Goal: Transaction & Acquisition: Download file/media

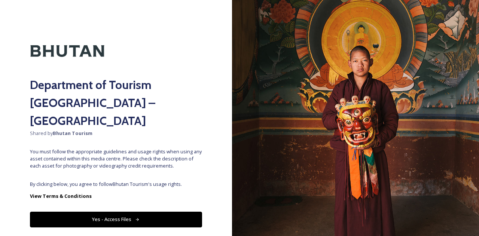
click at [116, 212] on button "Yes - Access Files" at bounding box center [116, 219] width 172 height 15
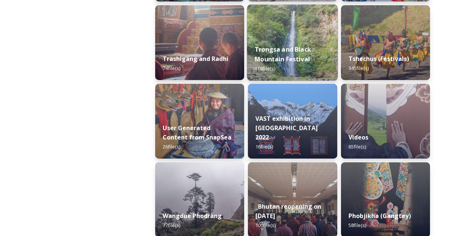
scroll to position [980, 0]
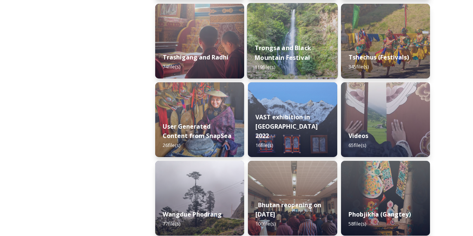
click at [275, 33] on img at bounding box center [292, 41] width 91 height 76
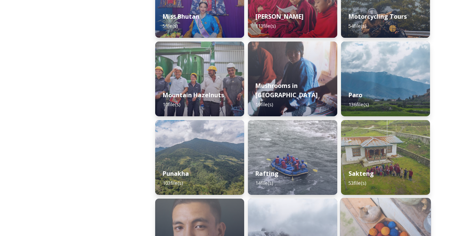
scroll to position [628, 0]
click at [389, 84] on div "Paro 136 file(s)" at bounding box center [385, 99] width 89 height 33
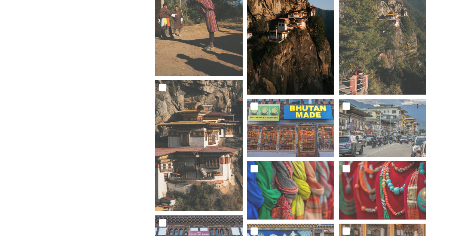
scroll to position [2581, 0]
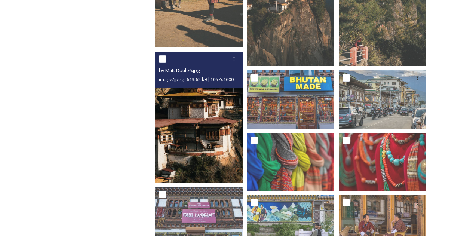
click at [217, 129] on img at bounding box center [199, 117] width 88 height 131
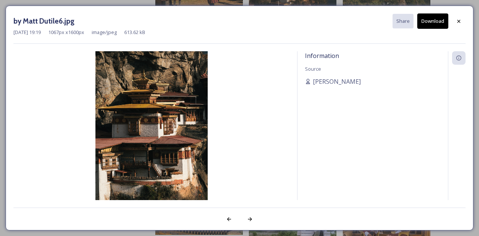
click at [441, 24] on button "Download" at bounding box center [432, 20] width 31 height 15
click at [461, 22] on icon at bounding box center [459, 21] width 6 height 6
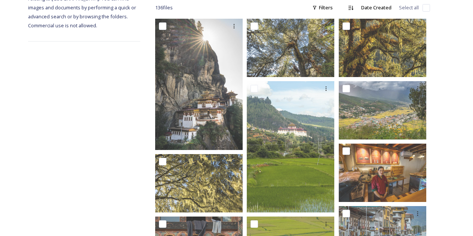
scroll to position [0, 0]
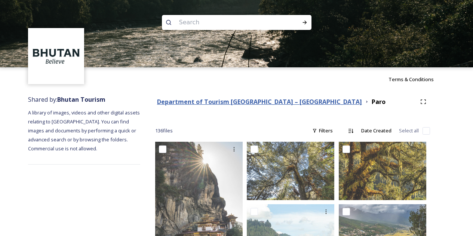
click at [209, 98] on strong "Department of Tourism [GEOGRAPHIC_DATA] – [GEOGRAPHIC_DATA]" at bounding box center [259, 102] width 205 height 8
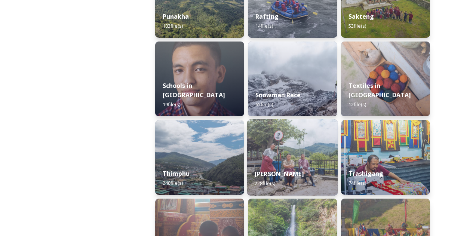
scroll to position [786, 0]
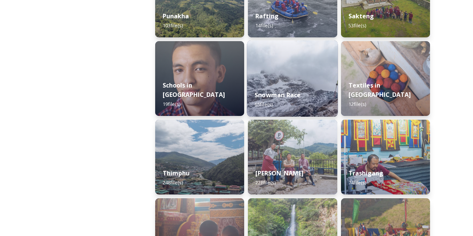
click at [301, 88] on div "Snowman Race 65 file(s)" at bounding box center [292, 100] width 91 height 34
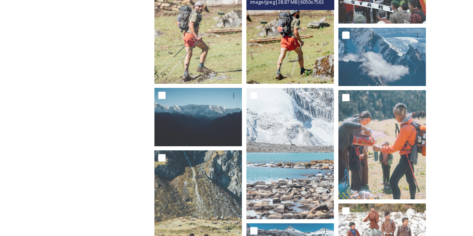
scroll to position [187, 0]
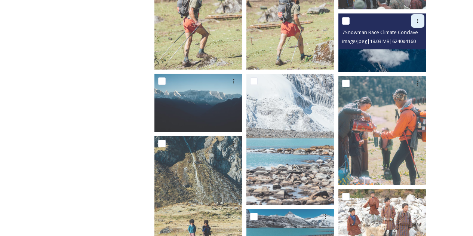
click at [420, 19] on div at bounding box center [417, 20] width 13 height 13
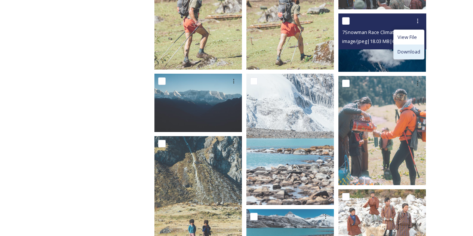
click at [410, 48] on span "Download" at bounding box center [409, 51] width 23 height 7
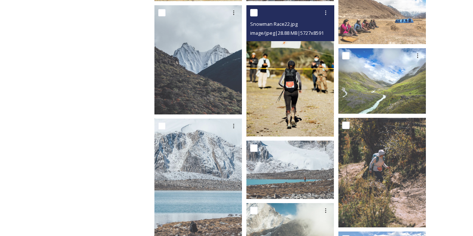
scroll to position [524, 0]
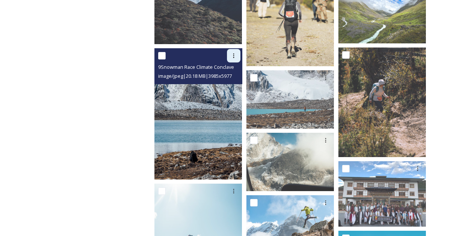
click at [234, 53] on icon at bounding box center [233, 55] width 1 height 4
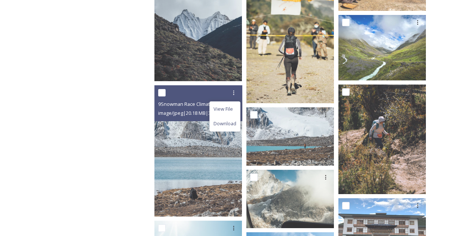
scroll to position [486, 0]
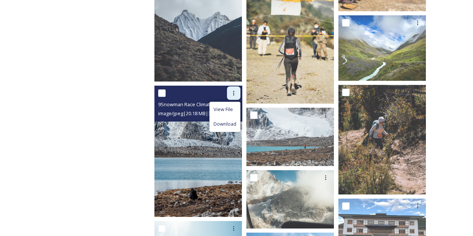
click at [236, 86] on div at bounding box center [233, 92] width 13 height 13
click at [232, 120] on span "Download" at bounding box center [225, 123] width 23 height 7
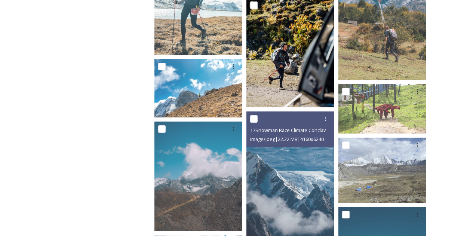
scroll to position [786, 0]
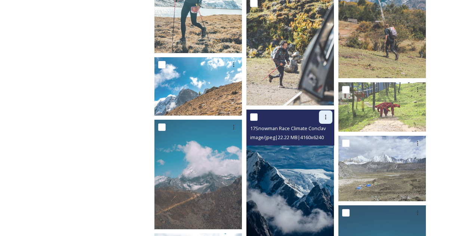
click at [328, 116] on div at bounding box center [325, 116] width 13 height 13
click at [322, 144] on span "Download" at bounding box center [317, 147] width 23 height 7
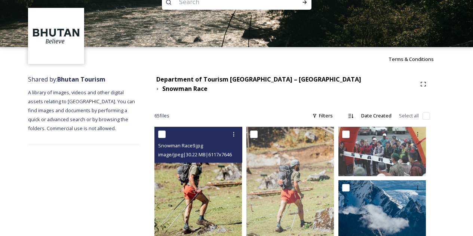
scroll to position [0, 0]
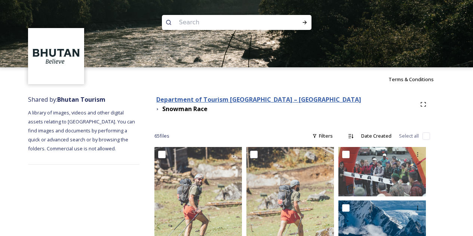
click at [261, 101] on strong "Department of Tourism [GEOGRAPHIC_DATA] – [GEOGRAPHIC_DATA]" at bounding box center [258, 99] width 205 height 8
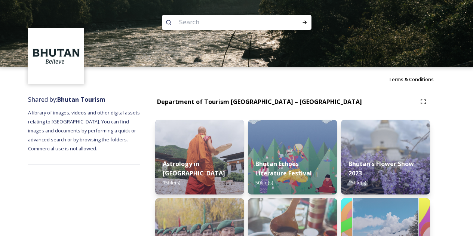
click at [247, 21] on input at bounding box center [226, 22] width 102 height 16
paste input "Tiger’s Nest Monastery trail"
type input "Tiger’s Nest Monastery trail"
click at [306, 22] on icon at bounding box center [305, 23] width 4 height 4
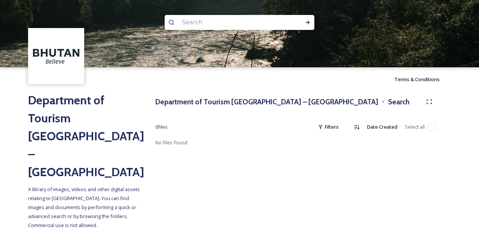
click at [220, 25] on input at bounding box center [229, 22] width 102 height 16
click at [267, 102] on h3 "Department of Tourism [GEOGRAPHIC_DATA] – [GEOGRAPHIC_DATA]" at bounding box center [266, 102] width 223 height 11
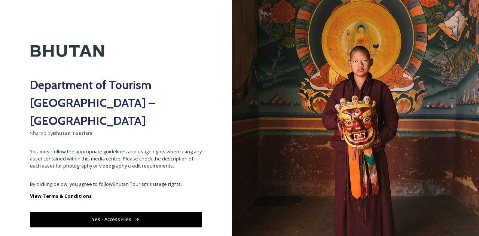
click at [146, 212] on button "Yes - Access Files" at bounding box center [116, 219] width 172 height 15
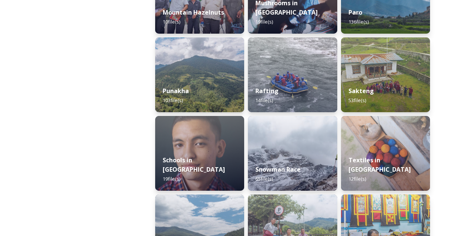
scroll to position [673, 0]
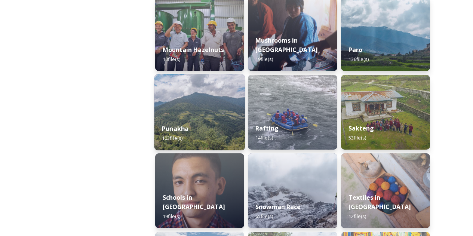
click at [209, 127] on div "Punakha 103 file(s)" at bounding box center [199, 133] width 91 height 34
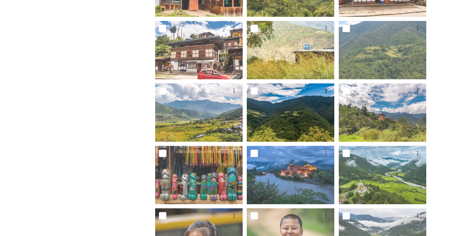
scroll to position [262, 0]
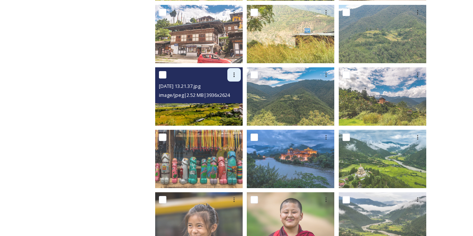
click at [235, 75] on icon at bounding box center [234, 75] width 6 height 6
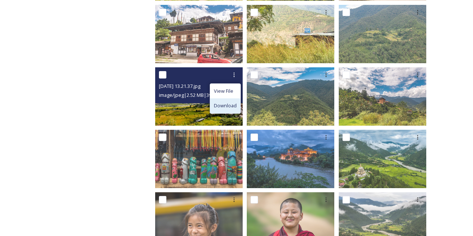
click at [235, 108] on span "Download" at bounding box center [225, 105] width 23 height 7
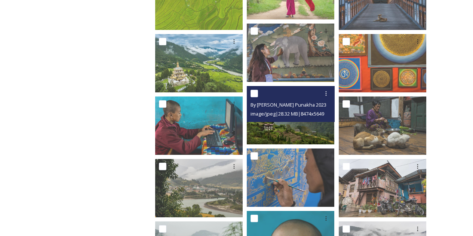
scroll to position [1272, 0]
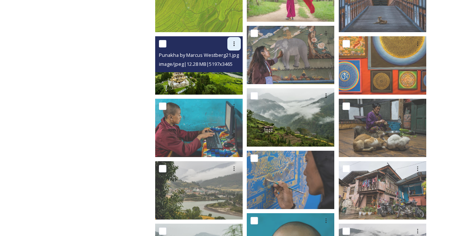
click at [233, 46] on icon at bounding box center [234, 44] width 6 height 6
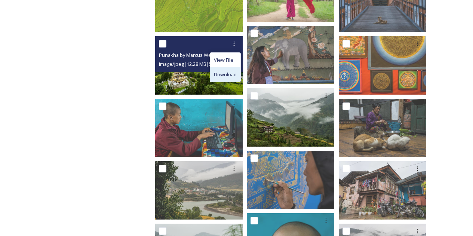
click at [227, 73] on span "Download" at bounding box center [225, 74] width 23 height 7
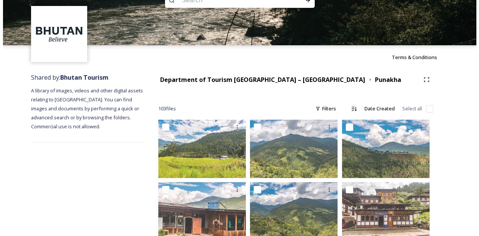
scroll to position [0, 0]
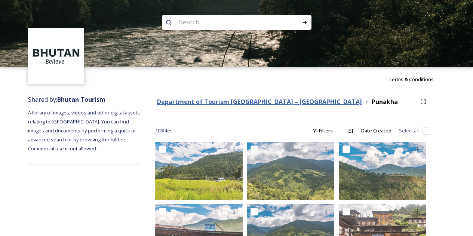
click at [240, 98] on strong "Department of Tourism [GEOGRAPHIC_DATA] – [GEOGRAPHIC_DATA]" at bounding box center [259, 102] width 205 height 8
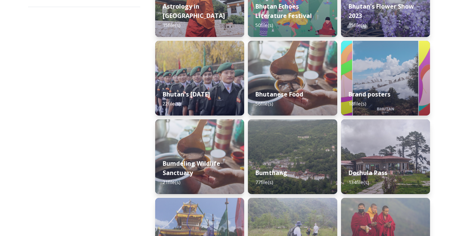
scroll to position [224, 0]
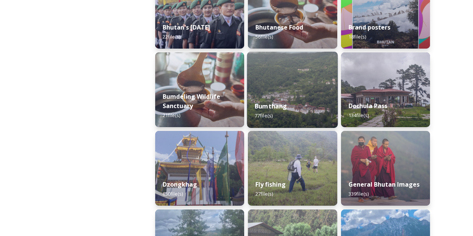
click at [293, 88] on img at bounding box center [292, 90] width 91 height 76
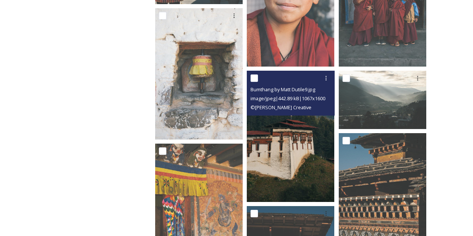
scroll to position [524, 0]
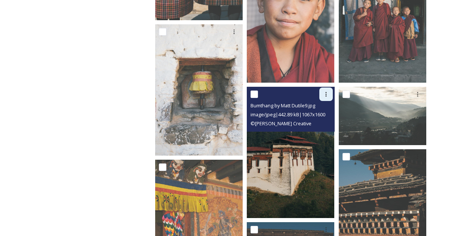
click at [321, 94] on div at bounding box center [325, 94] width 13 height 13
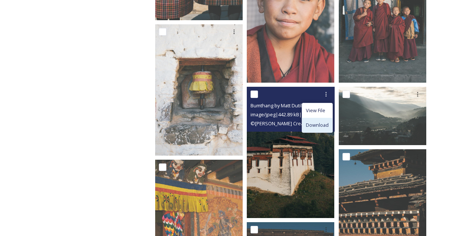
click at [316, 122] on span "Download" at bounding box center [317, 125] width 23 height 7
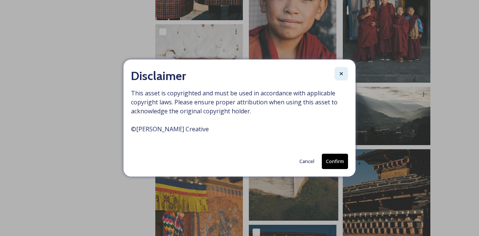
click at [346, 79] on div at bounding box center [340, 73] width 13 height 13
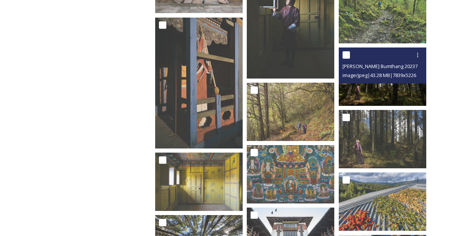
scroll to position [935, 0]
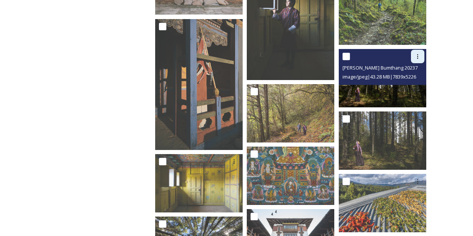
click at [420, 58] on icon at bounding box center [418, 56] width 6 height 6
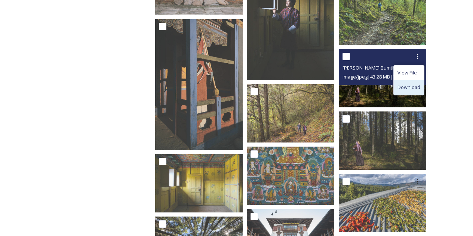
click at [410, 90] on span "Download" at bounding box center [409, 87] width 23 height 7
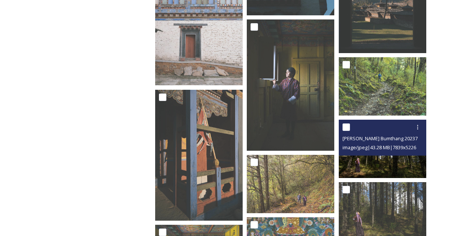
scroll to position [860, 0]
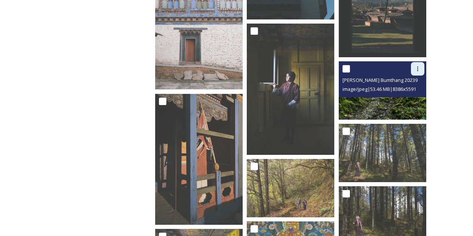
click at [414, 70] on div at bounding box center [417, 68] width 13 height 13
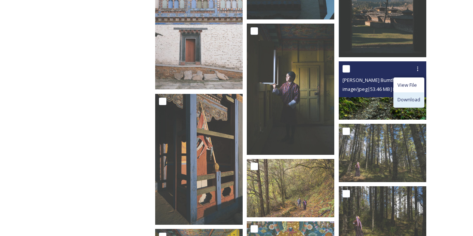
click at [404, 103] on span "Download" at bounding box center [409, 99] width 23 height 7
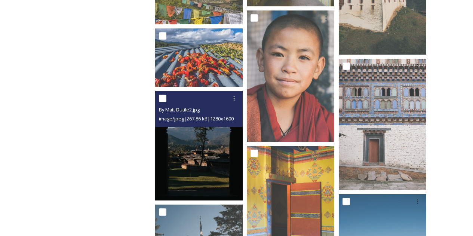
scroll to position [1459, 0]
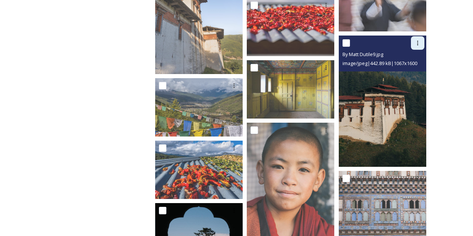
click at [419, 46] on div at bounding box center [417, 42] width 13 height 13
click at [405, 74] on span "Download" at bounding box center [409, 73] width 23 height 7
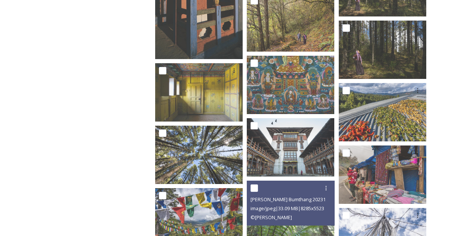
scroll to position [1010, 0]
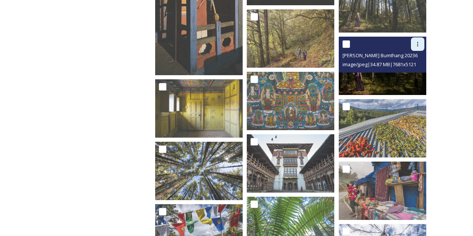
click at [418, 42] on icon at bounding box center [417, 44] width 1 height 4
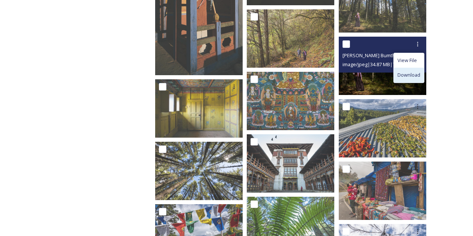
click at [414, 75] on span "Download" at bounding box center [409, 74] width 23 height 7
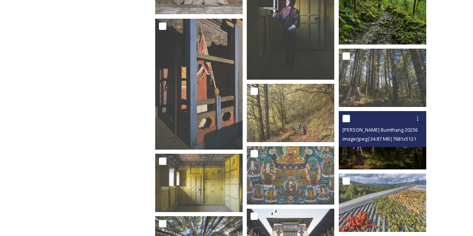
scroll to position [935, 0]
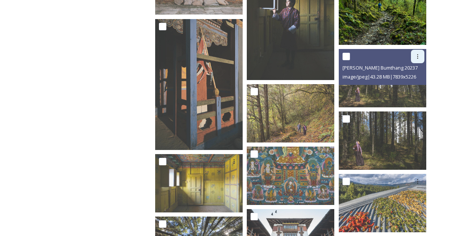
click at [416, 62] on div at bounding box center [417, 56] width 13 height 13
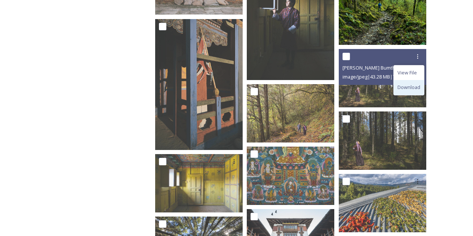
click at [408, 87] on span "Download" at bounding box center [409, 87] width 23 height 7
click at [343, 58] on input "checkbox" at bounding box center [346, 56] width 7 height 7
checkbox input "true"
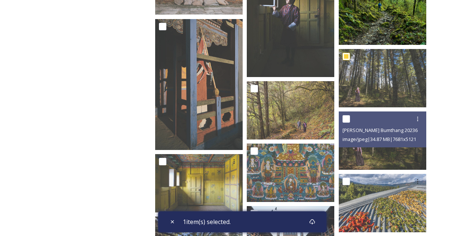
click at [349, 117] on input "checkbox" at bounding box center [346, 118] width 7 height 7
checkbox input "true"
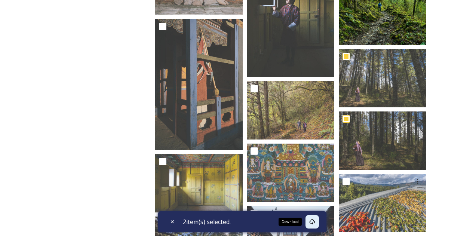
click at [315, 221] on icon at bounding box center [312, 222] width 6 height 6
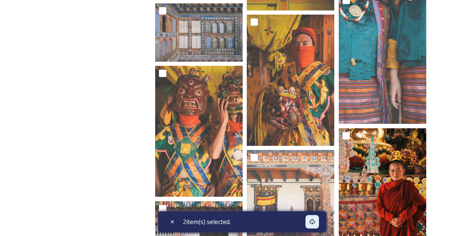
scroll to position [2095, 0]
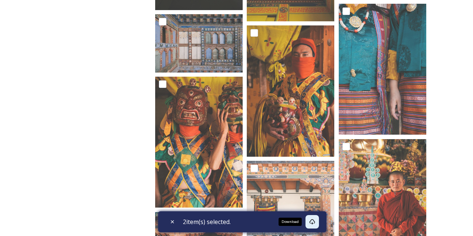
click at [313, 221] on icon at bounding box center [312, 222] width 6 height 6
click at [314, 220] on icon at bounding box center [312, 222] width 6 height 6
click at [314, 221] on icon at bounding box center [312, 222] width 6 height 6
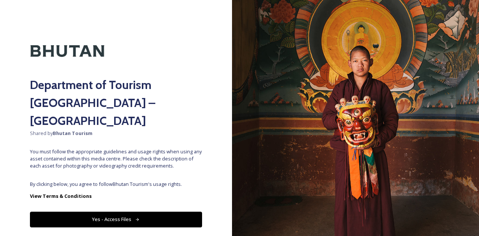
click at [121, 212] on button "Yes - Access Files" at bounding box center [116, 219] width 172 height 15
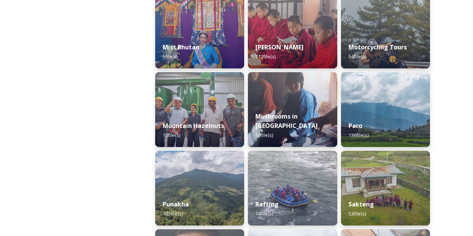
scroll to position [599, 0]
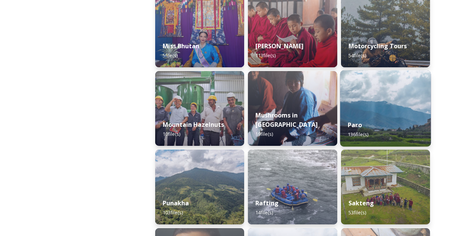
click at [360, 107] on img at bounding box center [385, 108] width 91 height 76
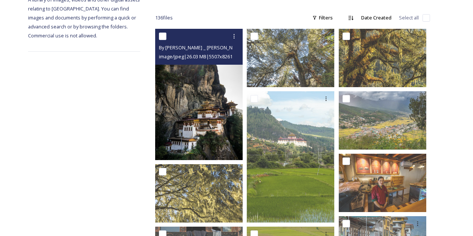
scroll to position [112, 0]
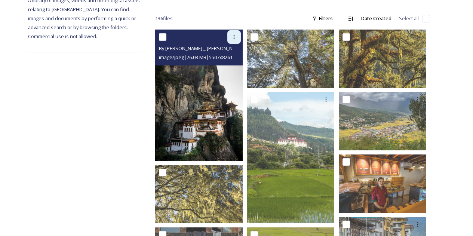
click at [232, 39] on icon at bounding box center [234, 37] width 6 height 6
click at [226, 70] on span "Download" at bounding box center [225, 67] width 23 height 7
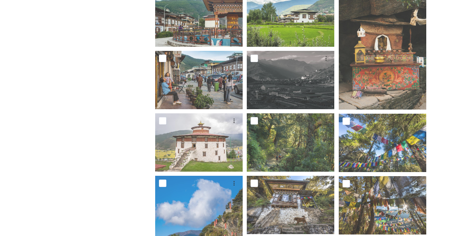
scroll to position [561, 0]
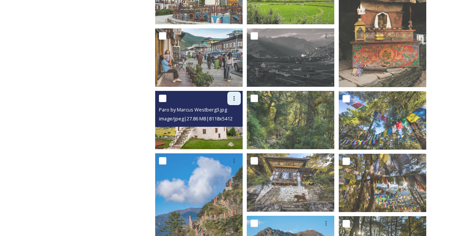
click at [236, 97] on icon at bounding box center [234, 98] width 6 height 6
click at [225, 128] on span "Download" at bounding box center [225, 129] width 23 height 7
click at [232, 98] on icon at bounding box center [234, 98] width 6 height 6
click at [232, 131] on span "Download" at bounding box center [225, 129] width 23 height 7
click at [201, 104] on div at bounding box center [200, 98] width 82 height 13
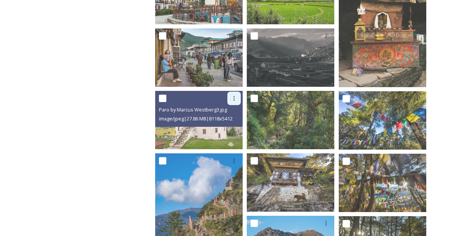
click at [233, 98] on icon at bounding box center [234, 98] width 6 height 6
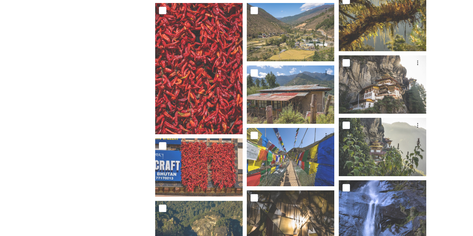
scroll to position [973, 0]
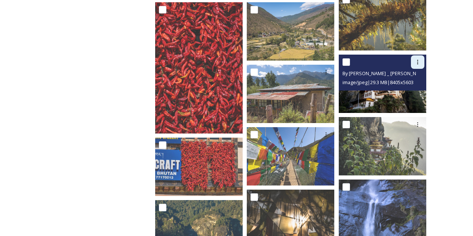
click at [417, 64] on icon at bounding box center [418, 62] width 6 height 6
click at [407, 89] on span "Download" at bounding box center [409, 92] width 23 height 7
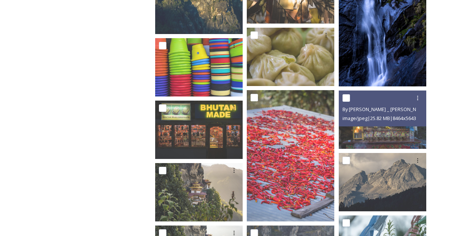
scroll to position [1272, 0]
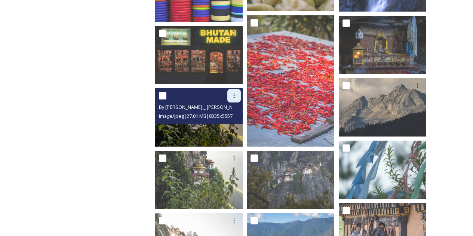
click at [235, 96] on icon at bounding box center [234, 96] width 6 height 6
click at [224, 125] on span "Download" at bounding box center [225, 126] width 23 height 7
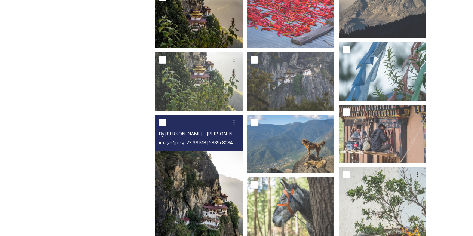
scroll to position [1384, 0]
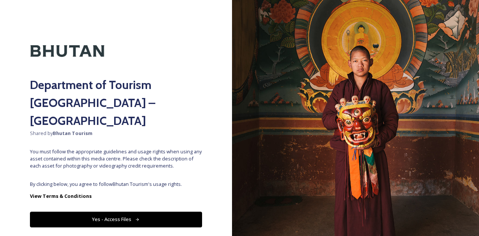
click at [125, 212] on button "Yes - Access Files" at bounding box center [116, 219] width 172 height 15
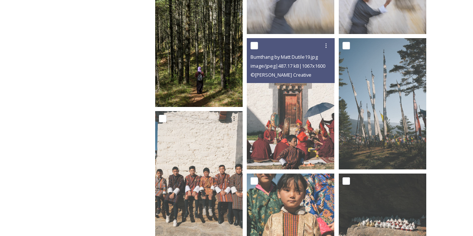
scroll to position [112, 0]
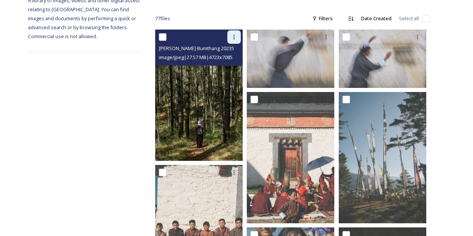
click at [236, 40] on icon at bounding box center [234, 37] width 6 height 6
click at [229, 66] on span "Download" at bounding box center [225, 67] width 23 height 7
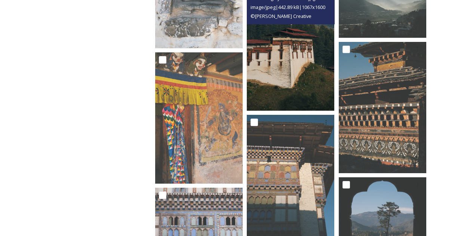
scroll to position [561, 0]
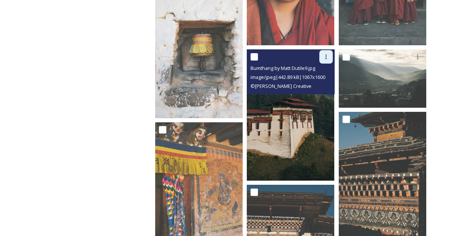
click at [323, 54] on div at bounding box center [325, 56] width 13 height 13
click at [316, 90] on span "Download" at bounding box center [317, 87] width 23 height 7
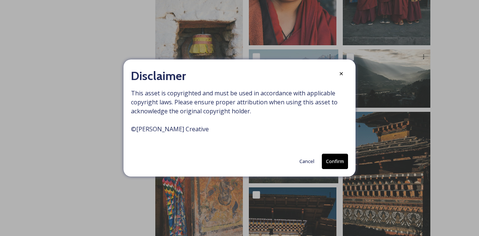
click at [331, 164] on button "Confirm" at bounding box center [335, 161] width 26 height 15
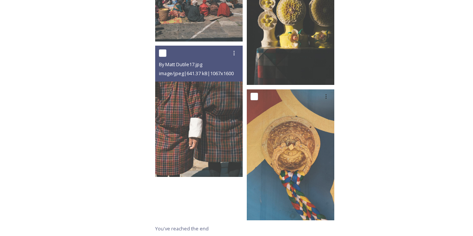
scroll to position [2709, 0]
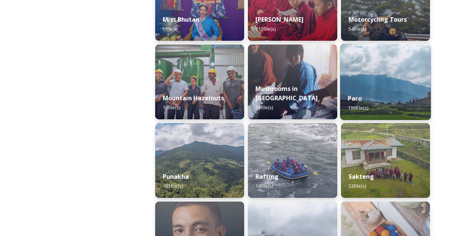
scroll to position [711, 0]
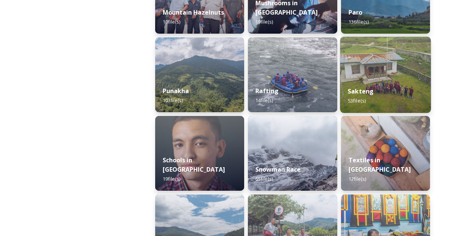
click at [383, 79] on img at bounding box center [385, 75] width 91 height 76
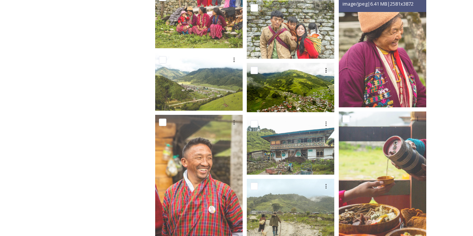
scroll to position [823, 0]
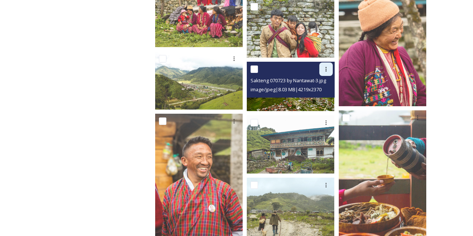
click at [322, 70] on div at bounding box center [325, 68] width 13 height 13
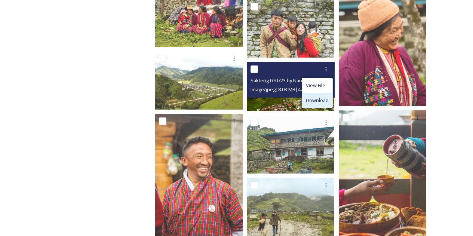
click at [317, 97] on span "Download" at bounding box center [317, 100] width 23 height 7
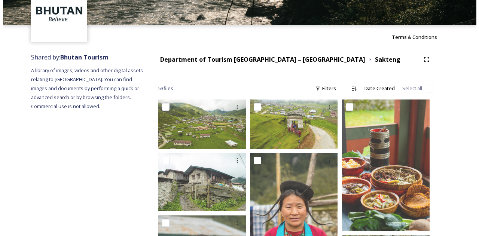
scroll to position [0, 0]
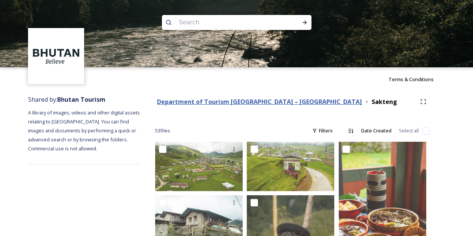
click at [278, 104] on strong "Department of Tourism [GEOGRAPHIC_DATA] – [GEOGRAPHIC_DATA]" at bounding box center [259, 102] width 205 height 8
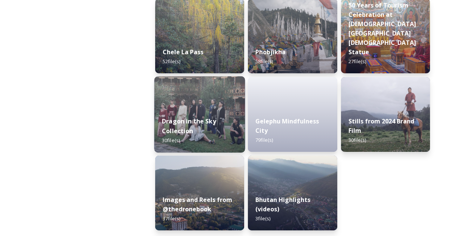
scroll to position [1301, 0]
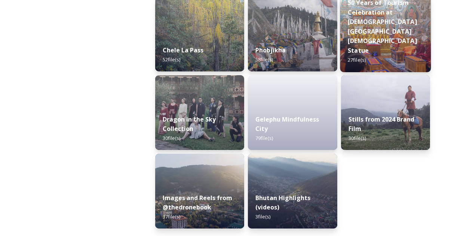
click at [380, 39] on strong "50 Years of Tourism Celebration at [DEMOGRAPHIC_DATA][GEOGRAPHIC_DATA][DEMOGRAP…" at bounding box center [382, 27] width 69 height 56
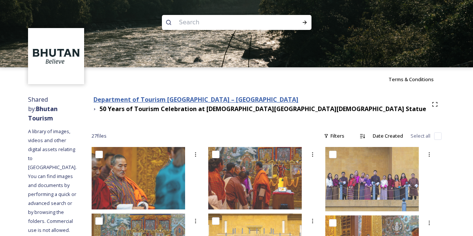
click at [211, 102] on strong "Department of Tourism [GEOGRAPHIC_DATA] – [GEOGRAPHIC_DATA]" at bounding box center [196, 99] width 205 height 8
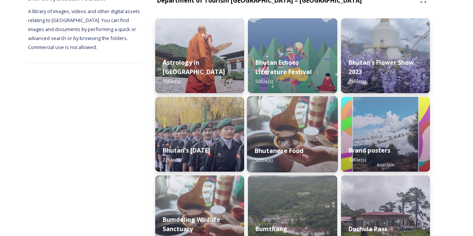
scroll to position [187, 0]
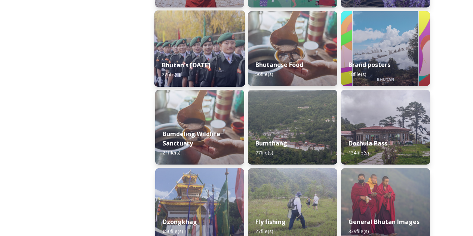
click at [195, 53] on div "Bhutan's [DATE] 22 file(s)" at bounding box center [199, 70] width 91 height 34
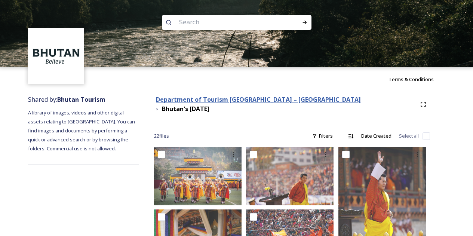
click at [250, 100] on strong "Department of Tourism [GEOGRAPHIC_DATA] – [GEOGRAPHIC_DATA]" at bounding box center [258, 99] width 205 height 8
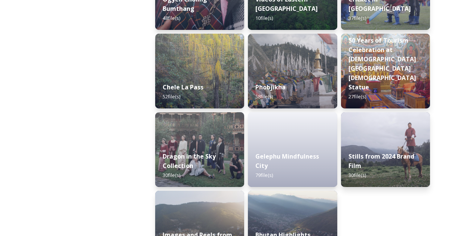
scroll to position [1301, 0]
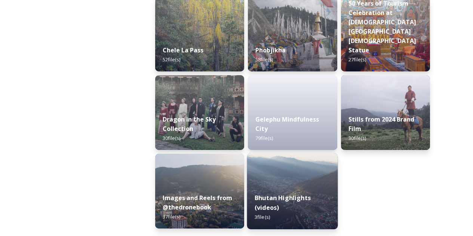
click at [260, 181] on img at bounding box center [292, 191] width 91 height 76
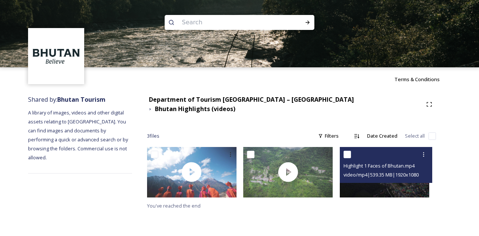
click at [389, 170] on div "video/mp4 | 539.35 MB | 1920 x 1080" at bounding box center [386, 174] width 87 height 9
click at [384, 170] on div "video/mp4 | 539.35 MB | 1920 x 1080" at bounding box center [386, 174] width 87 height 9
